Goal: Information Seeking & Learning: Learn about a topic

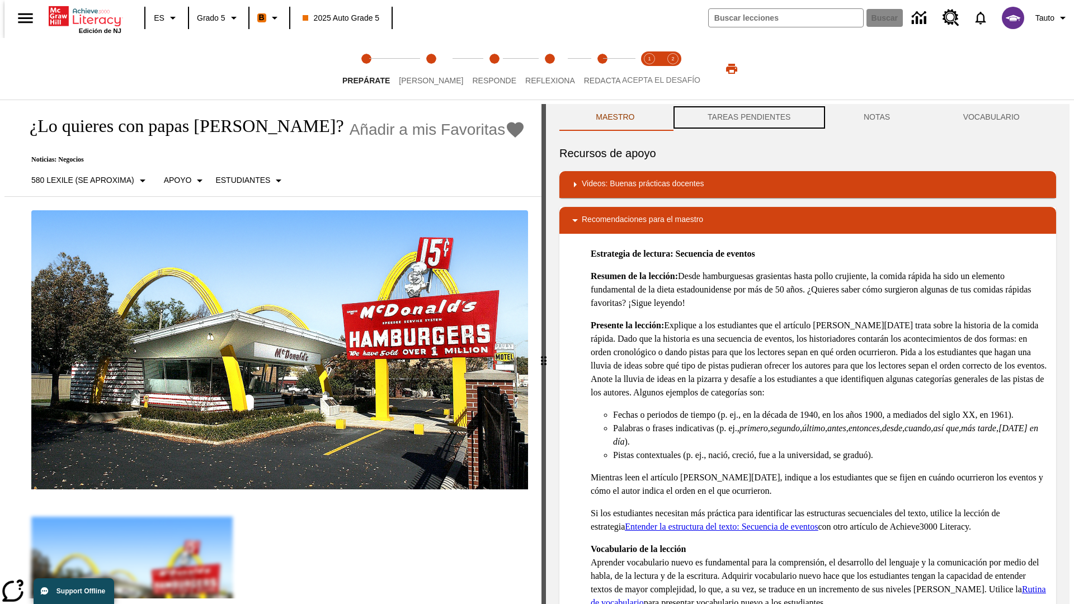
click at [748, 117] on button "TAREAS PENDIENTES" at bounding box center [749, 117] width 156 height 27
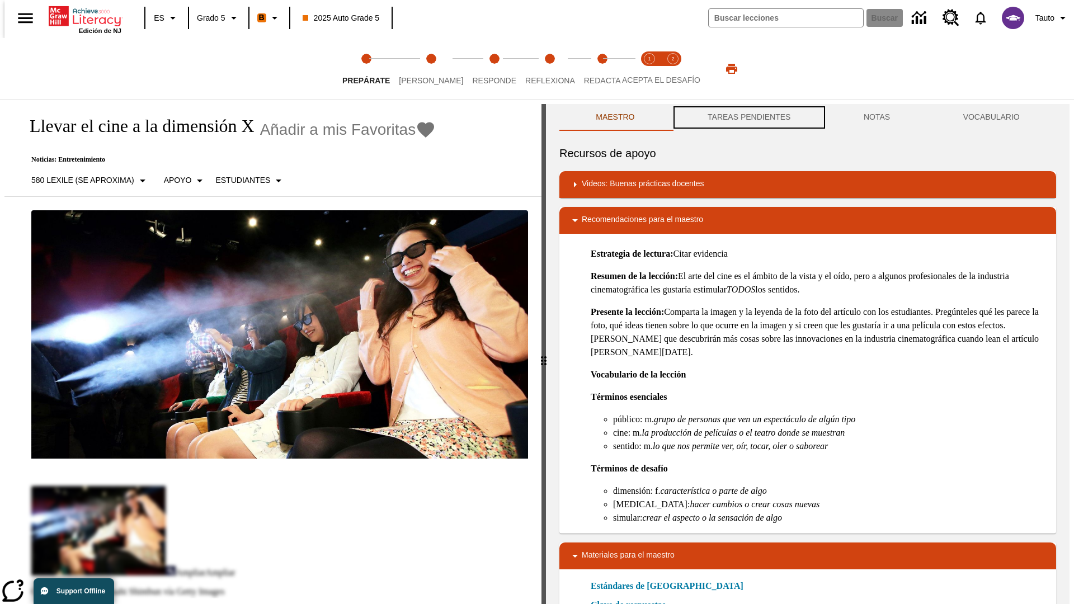
click at [748, 117] on button "TAREAS PENDIENTES" at bounding box center [749, 117] width 156 height 27
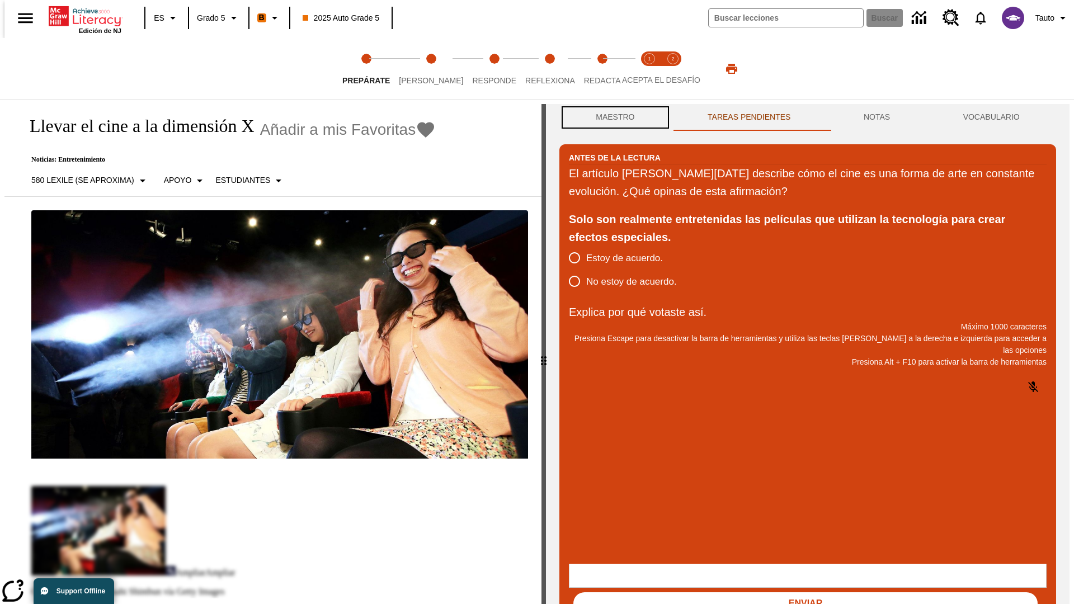
scroll to position [1, 0]
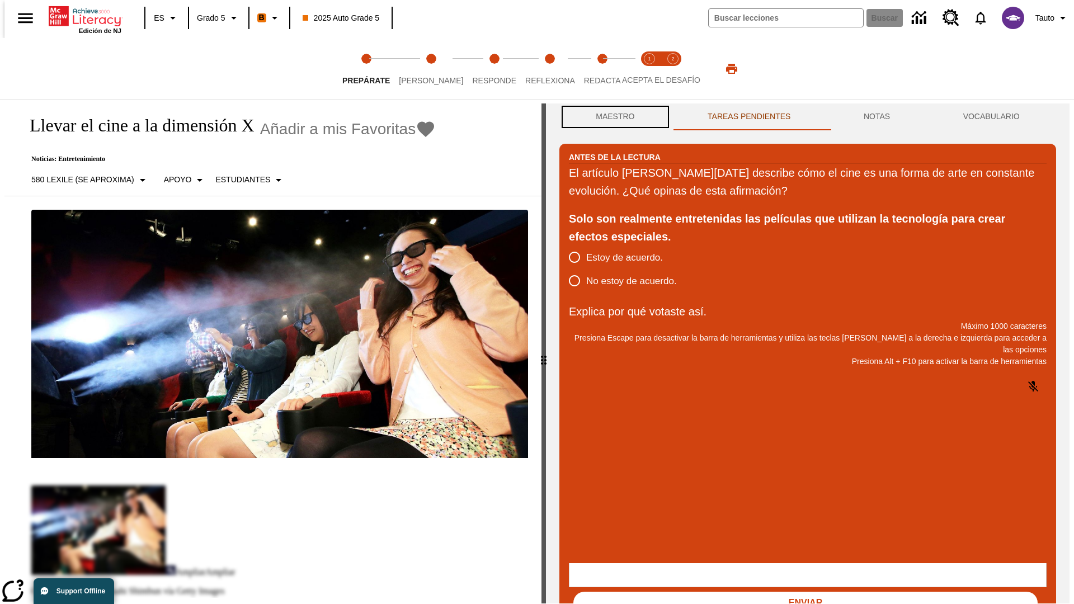
click at [612, 117] on button "Maestro" at bounding box center [615, 116] width 112 height 27
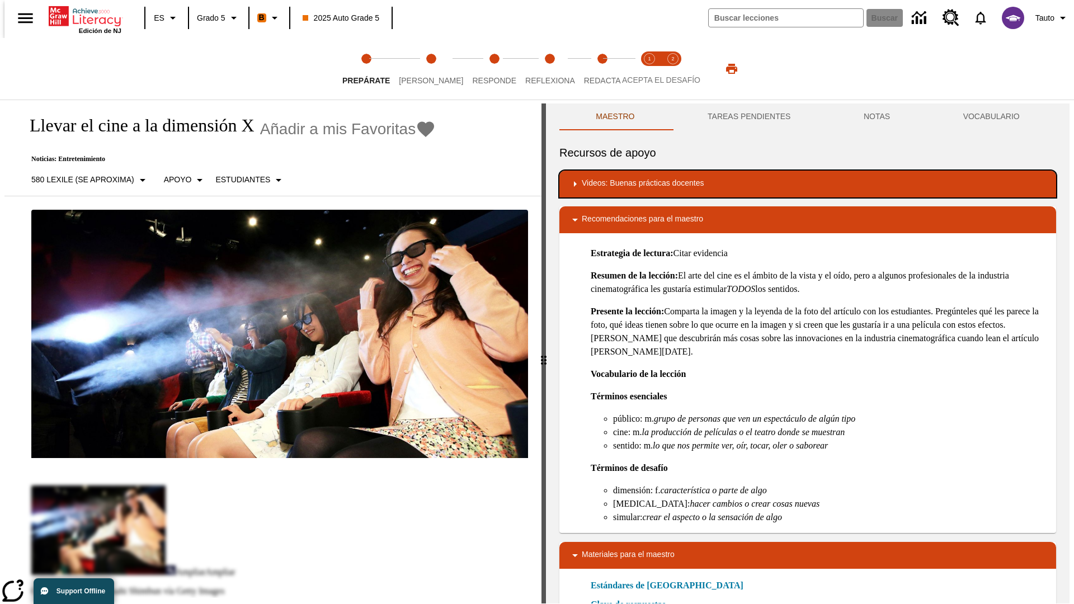
click at [808, 184] on div "Videos: Buenas prácticas docentes" at bounding box center [807, 183] width 479 height 13
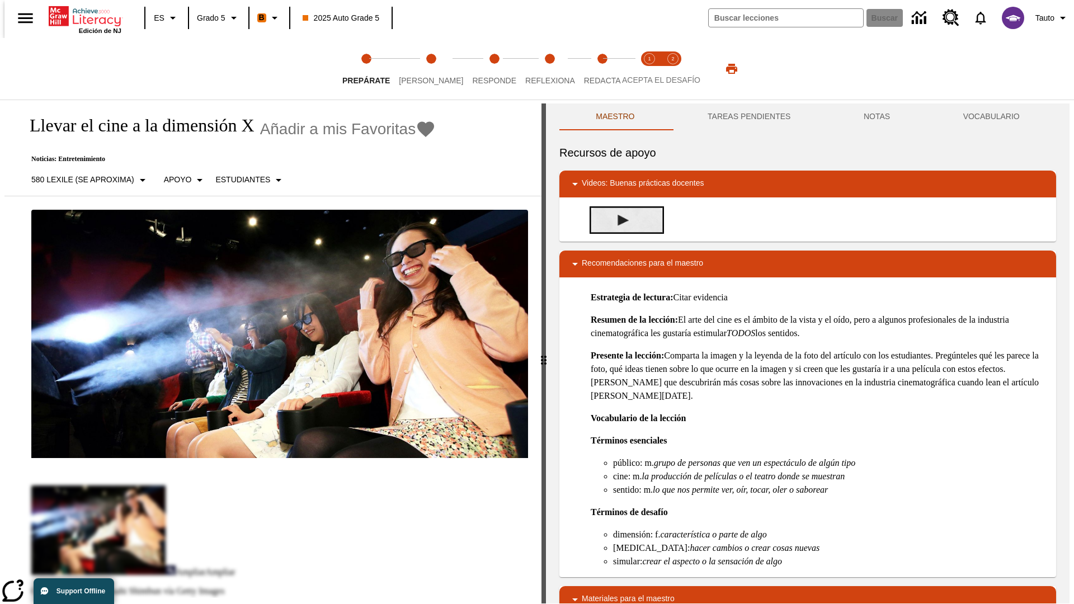
click at [619, 220] on img "Desarrollo del vocabulario académico" at bounding box center [623, 220] width 11 height 11
click at [422, 69] on span "[PERSON_NAME]" at bounding box center [431, 76] width 64 height 20
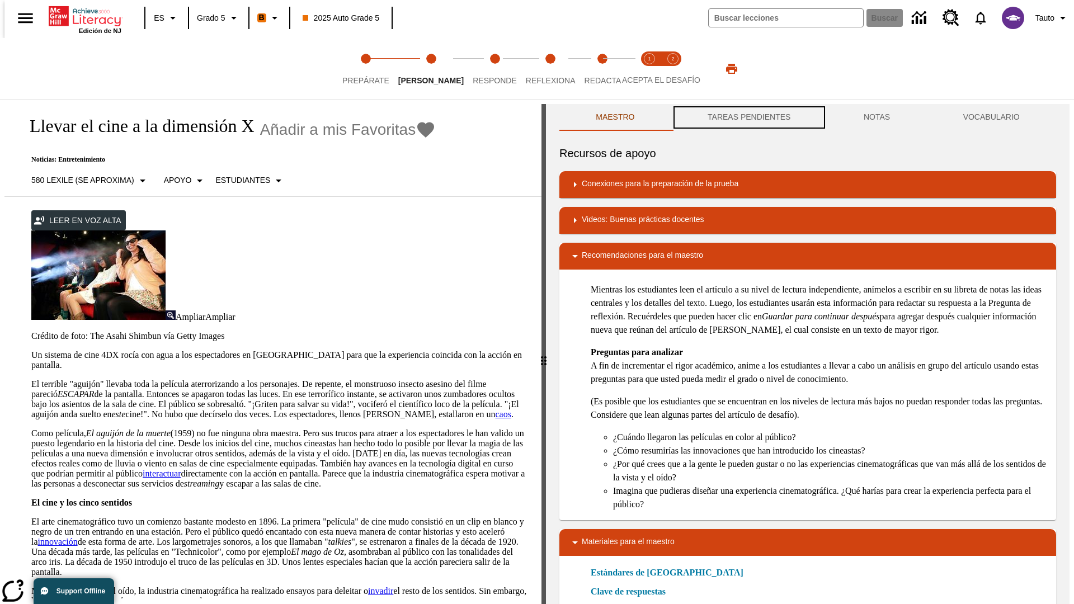
scroll to position [1, 0]
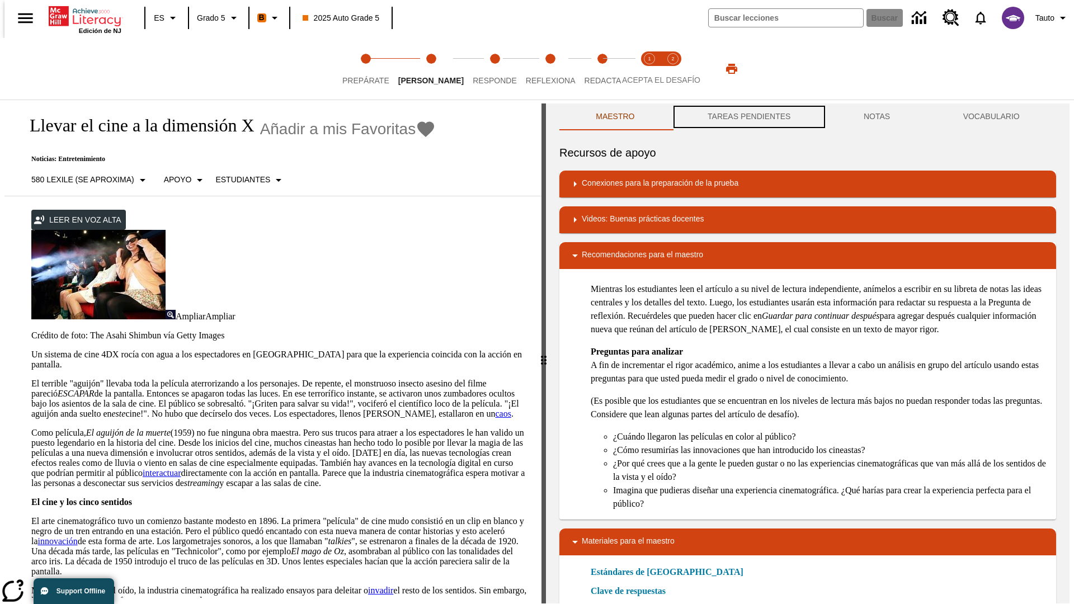
click at [748, 117] on button "TAREAS PENDIENTES" at bounding box center [749, 116] width 156 height 27
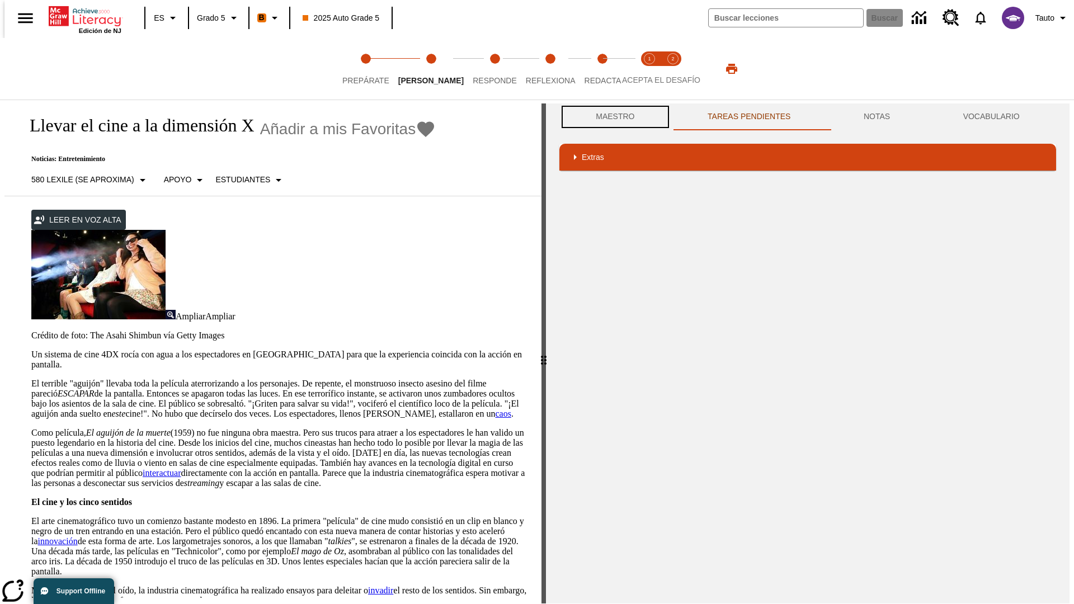
click at [612, 117] on button "Maestro" at bounding box center [615, 116] width 112 height 27
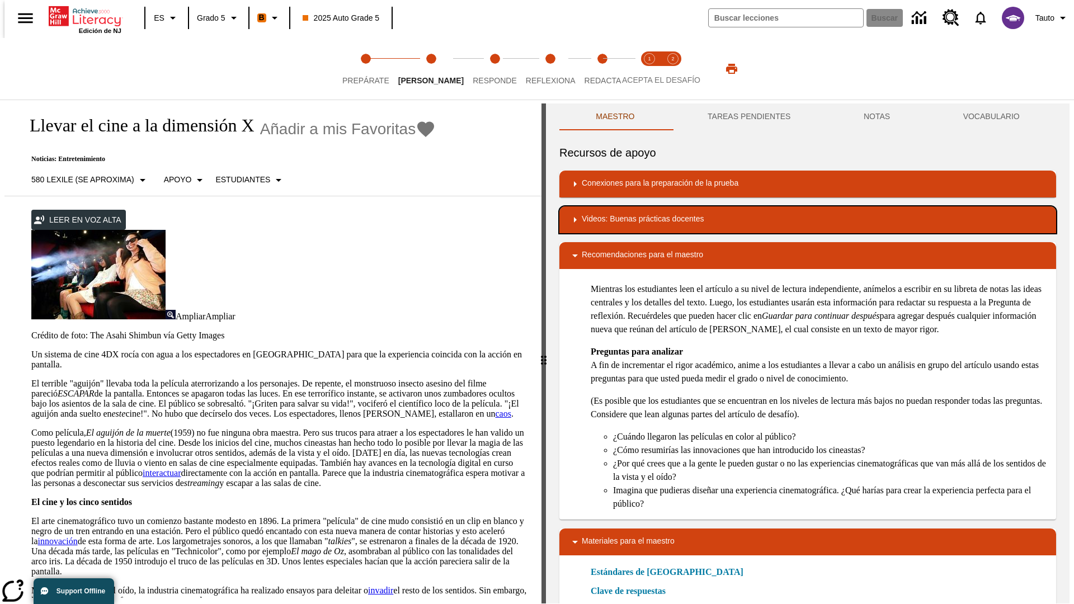
click at [808, 220] on div "Videos: Buenas prácticas docentes" at bounding box center [807, 219] width 479 height 13
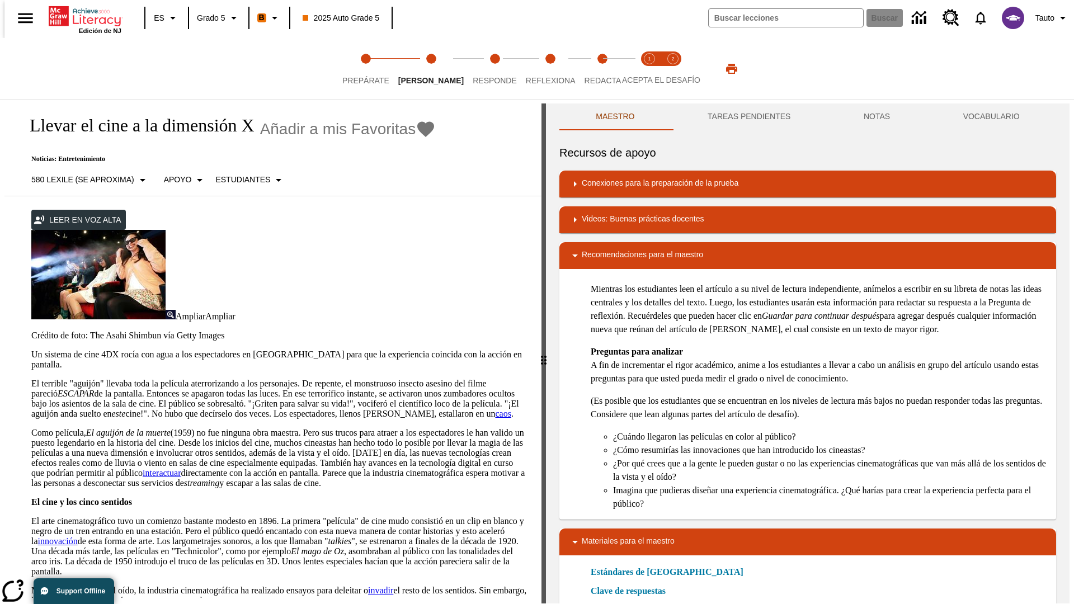
click at [619, 256] on img "Summarization" at bounding box center [623, 256] width 11 height 11
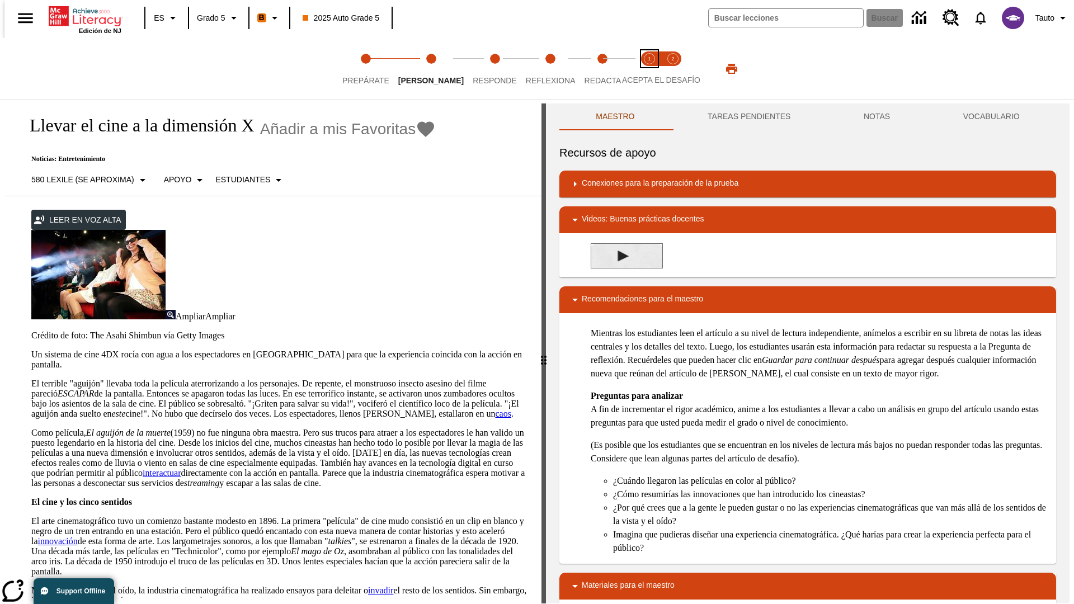
click at [650, 69] on span "Acepta el desafío lee step 1 of 2" at bounding box center [649, 76] width 15 height 20
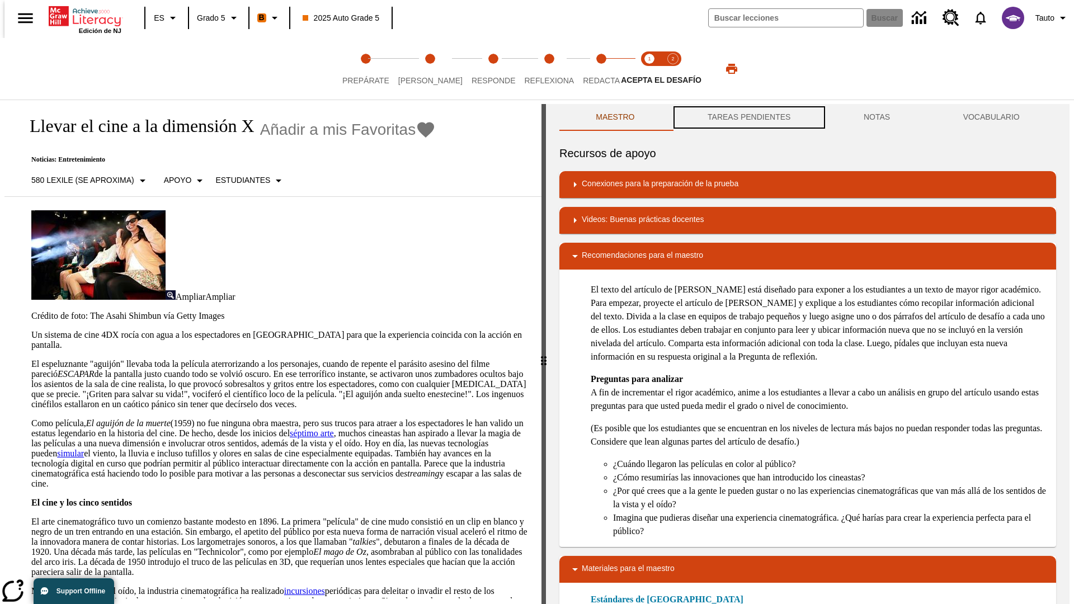
scroll to position [1, 0]
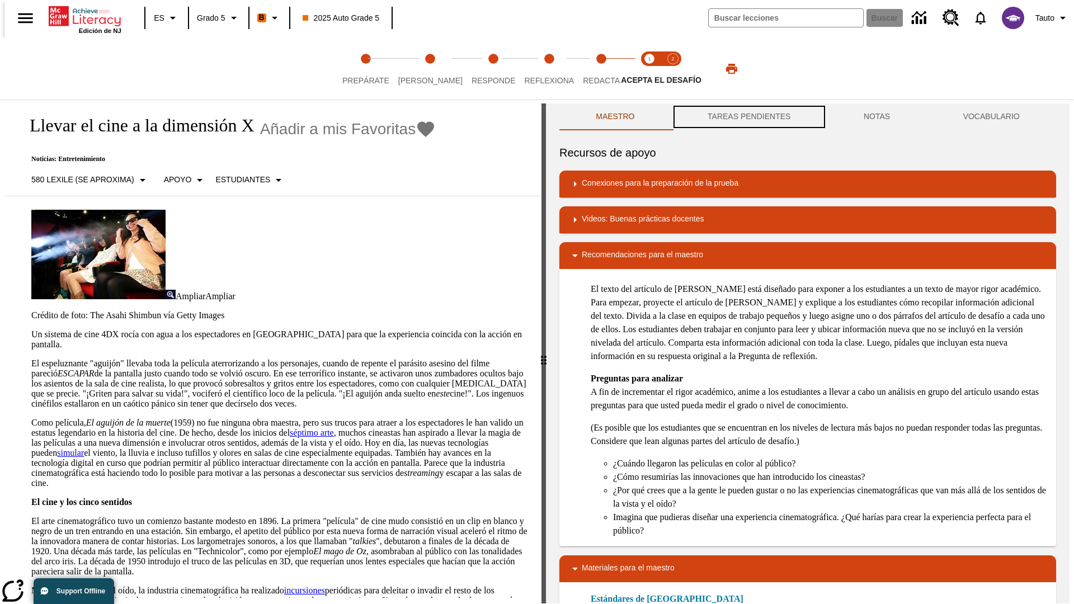
click at [748, 117] on button "TAREAS PENDIENTES" at bounding box center [749, 116] width 156 height 27
